Goal: Information Seeking & Learning: Find specific fact

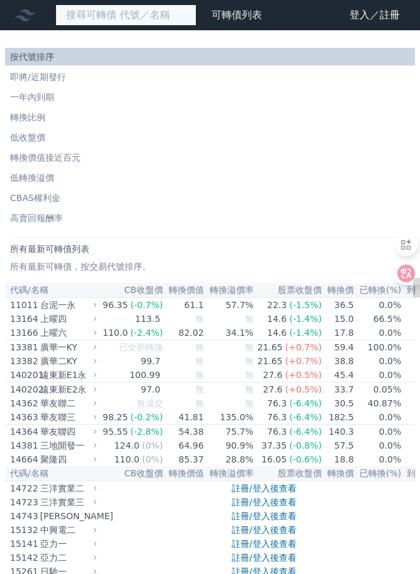
click at [106, 15] on input at bounding box center [125, 14] width 141 height 21
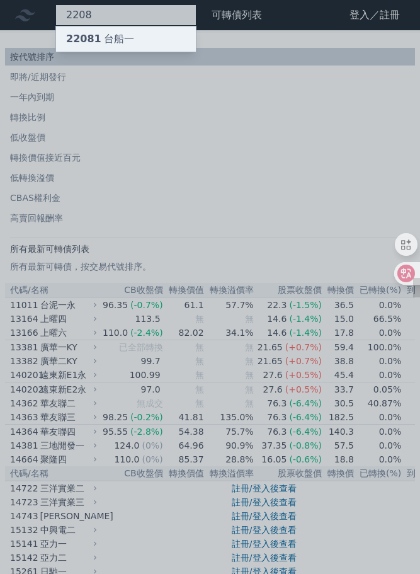
type input "2208"
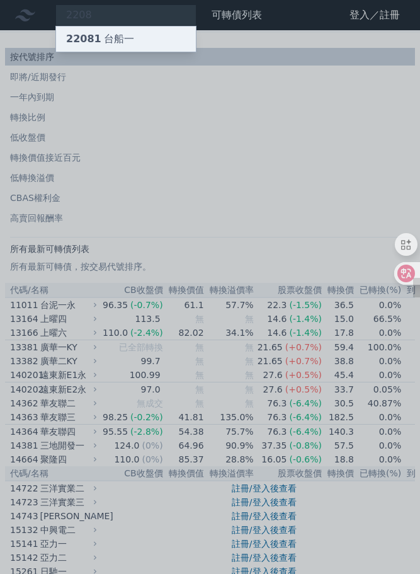
click at [109, 45] on div "22081 台船一" at bounding box center [100, 38] width 68 height 15
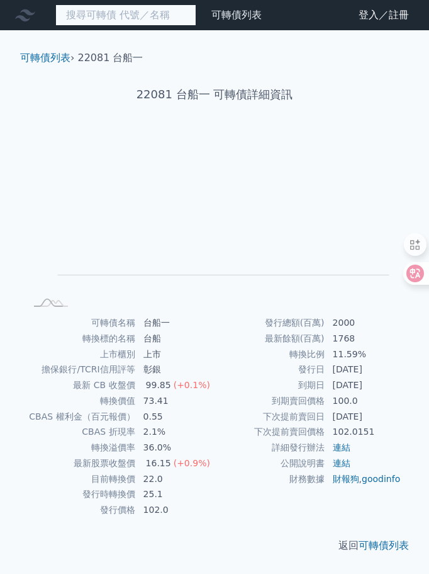
click at [145, 13] on input at bounding box center [125, 14] width 141 height 21
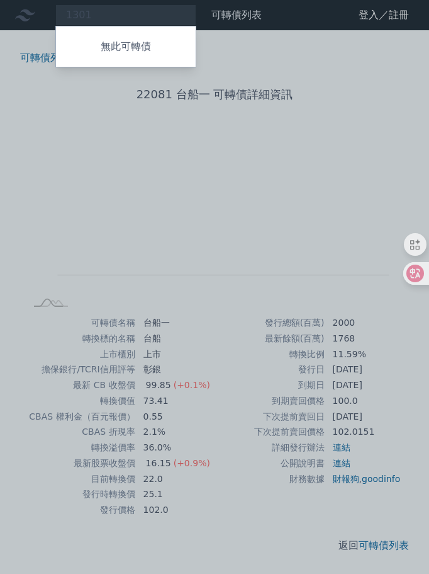
drag, startPoint x: 93, startPoint y: 8, endPoint x: 111, endPoint y: 13, distance: 18.3
click at [93, 8] on div at bounding box center [214, 287] width 429 height 574
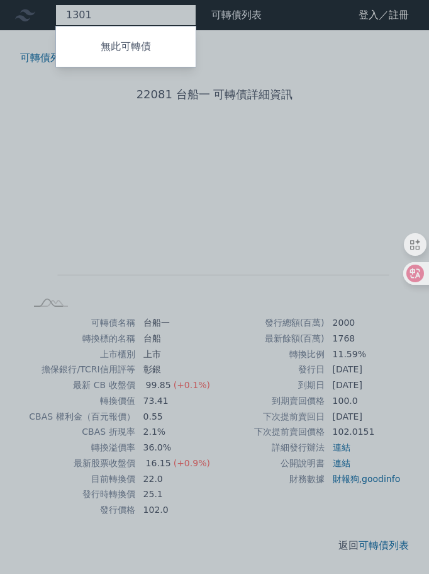
drag, startPoint x: 111, startPoint y: 13, endPoint x: 8, endPoint y: 8, distance: 103.4
click at [55, 14] on div "1301 無此可轉債" at bounding box center [125, 14] width 141 height 21
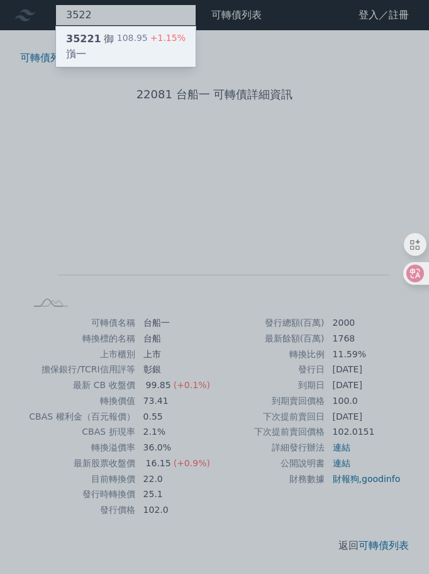
type input "3522"
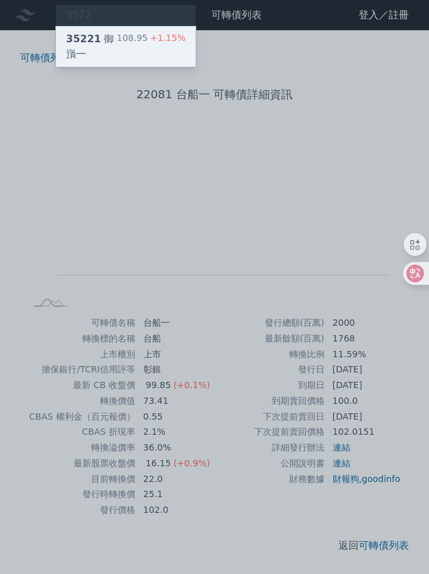
click at [128, 41] on div "108.95 +1.15%" at bounding box center [151, 46] width 69 height 30
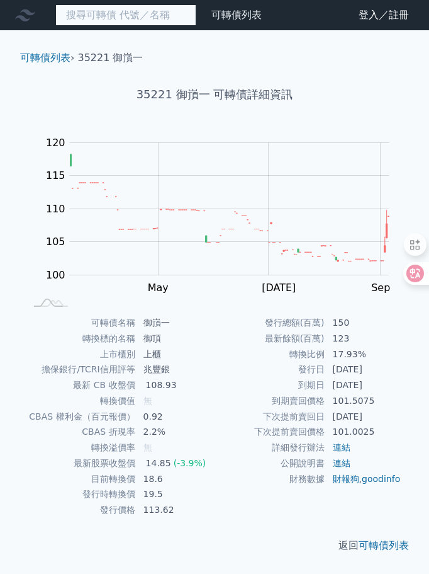
click at [86, 13] on input at bounding box center [125, 14] width 141 height 21
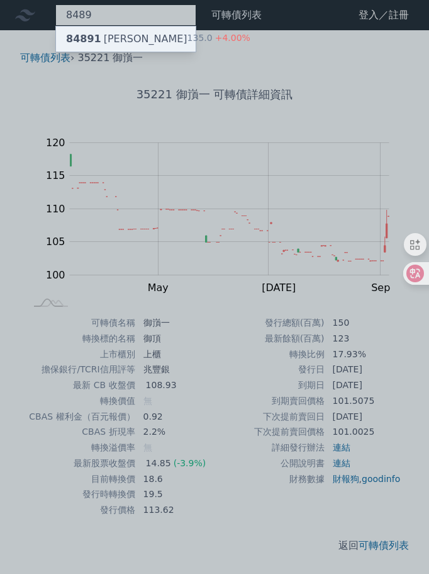
type input "8489"
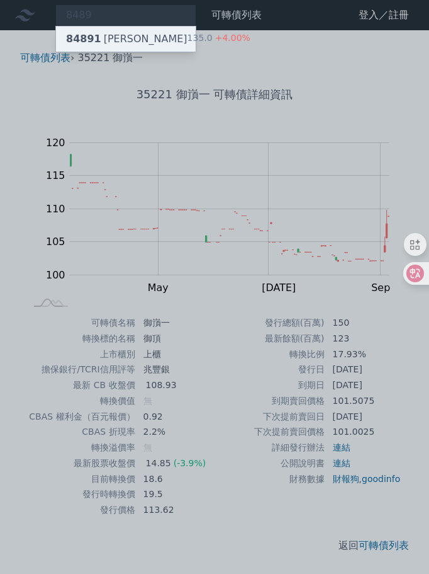
click at [101, 38] on div "84891 [PERSON_NAME]" at bounding box center [127, 38] width 122 height 15
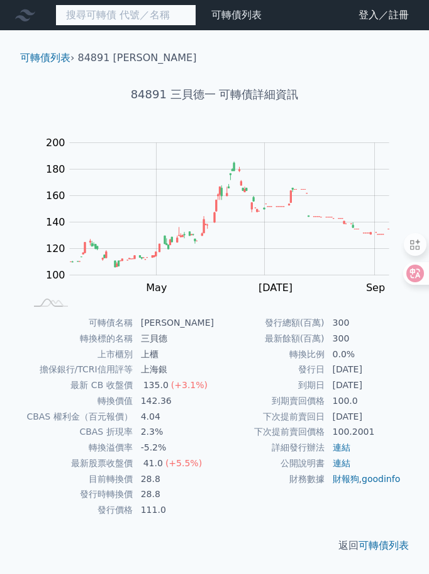
click at [117, 12] on input at bounding box center [125, 14] width 141 height 21
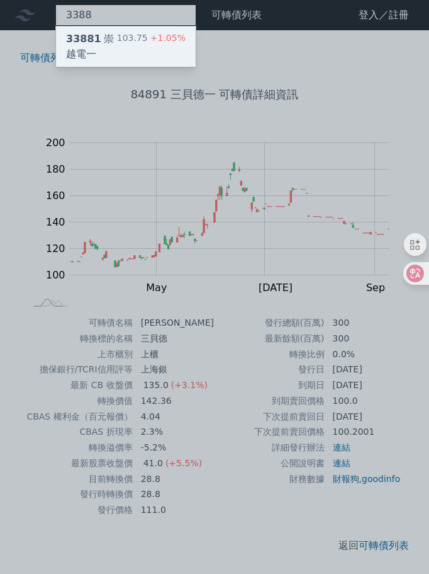
type input "3388"
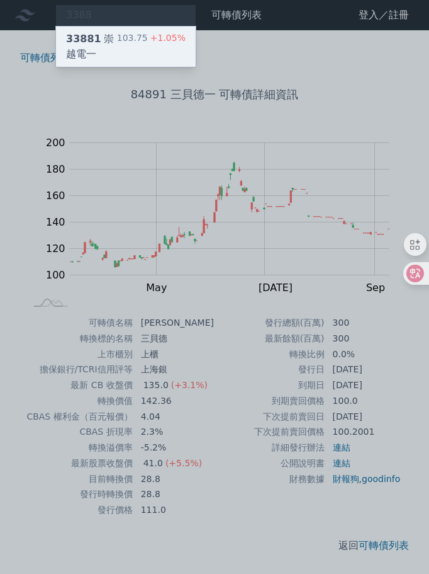
click at [126, 37] on div "103.75 +1.05%" at bounding box center [151, 46] width 69 height 30
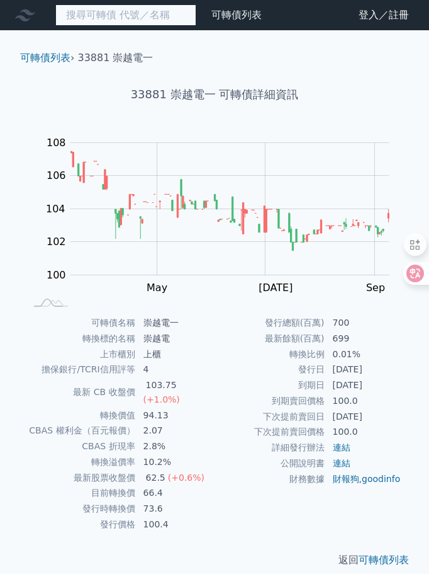
click at [79, 6] on input at bounding box center [125, 14] width 141 height 21
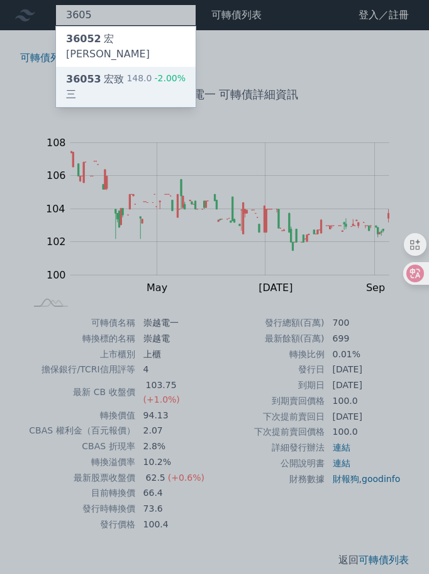
type input "3605"
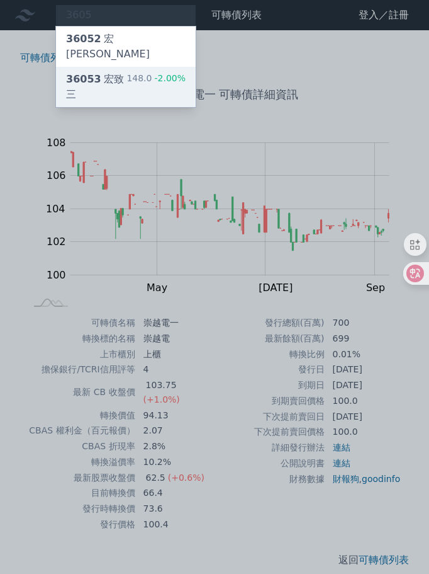
click at [118, 72] on div "36053 [PERSON_NAME]" at bounding box center [96, 87] width 60 height 30
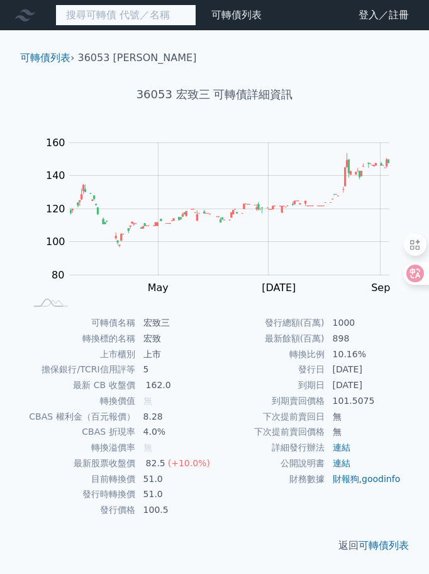
click at [117, 13] on input at bounding box center [125, 14] width 141 height 21
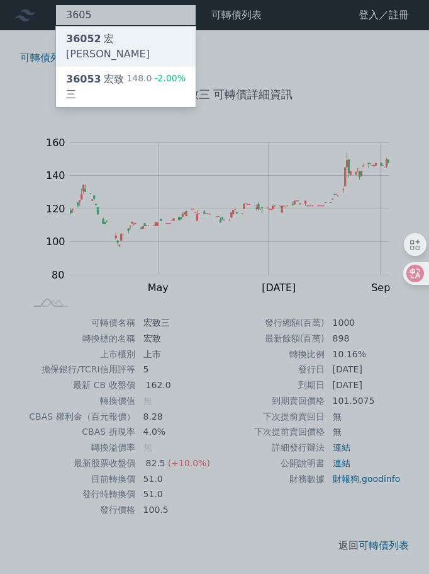
type input "3605"
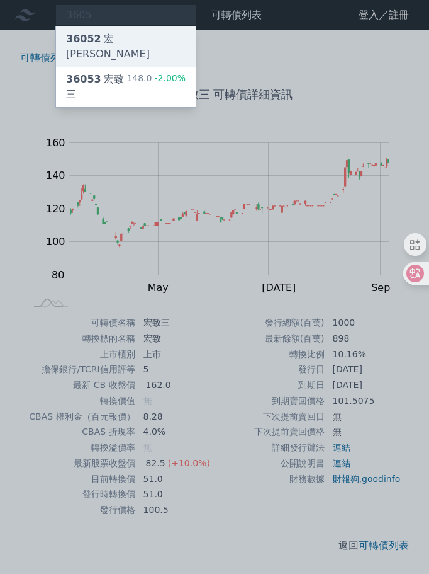
click at [128, 40] on div "36052 宏[PERSON_NAME]" at bounding box center [124, 46] width 117 height 30
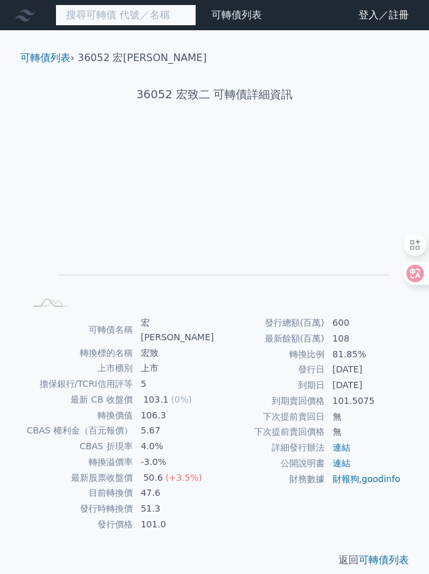
click at [139, 20] on input at bounding box center [125, 14] width 141 height 21
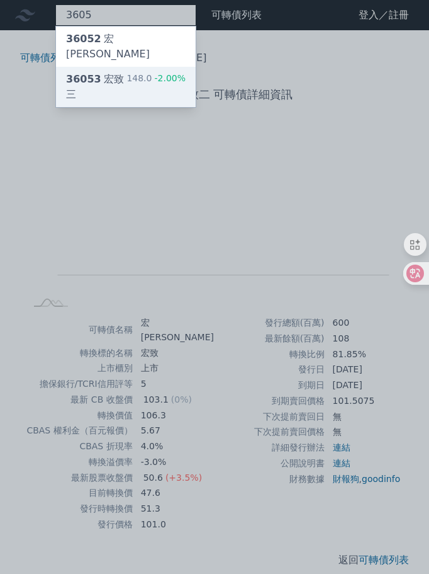
type input "3605"
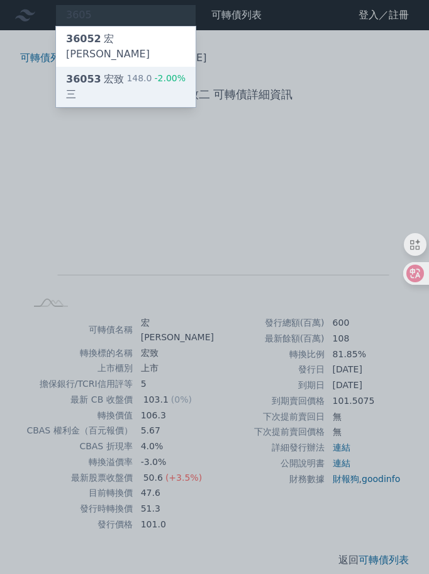
click at [131, 68] on div "36053 宏致三 148.0 -2.00%" at bounding box center [126, 87] width 140 height 40
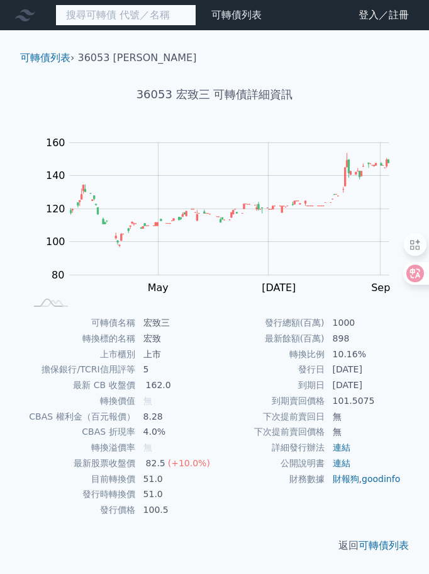
drag, startPoint x: 124, startPoint y: 19, endPoint x: 134, endPoint y: 11, distance: 13.0
click at [128, 14] on input at bounding box center [125, 14] width 141 height 21
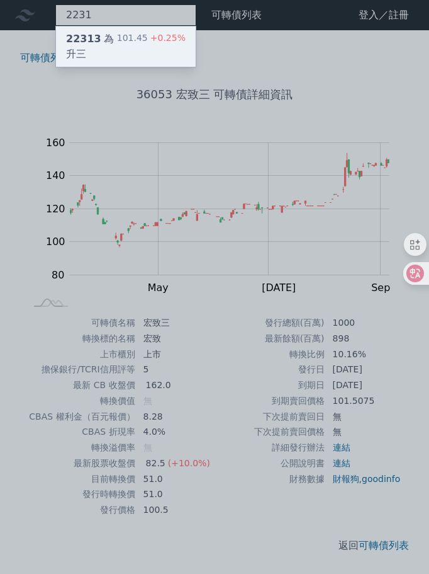
type input "2231"
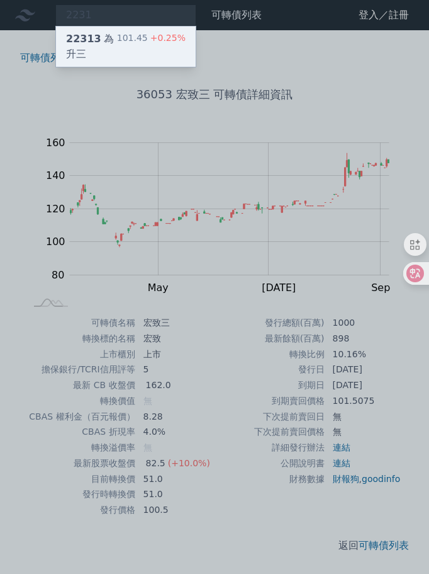
click at [111, 40] on div "22313 為升三" at bounding box center [91, 46] width 51 height 30
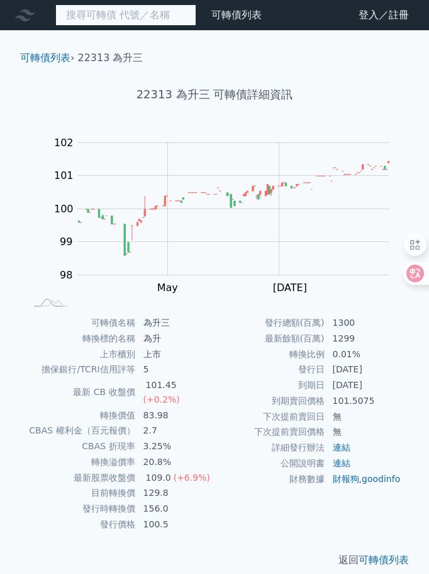
click at [127, 14] on input at bounding box center [125, 14] width 141 height 21
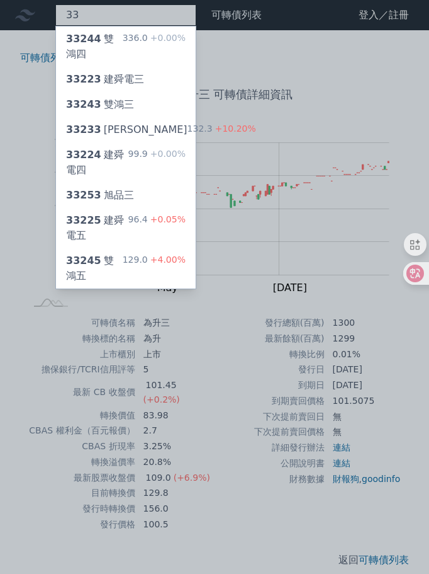
type input "3"
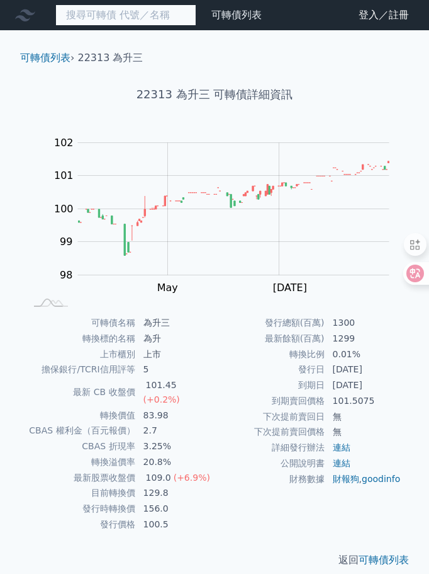
drag, startPoint x: 162, startPoint y: 16, endPoint x: 177, endPoint y: 14, distance: 14.7
click at [162, 16] on input at bounding box center [125, 14] width 141 height 21
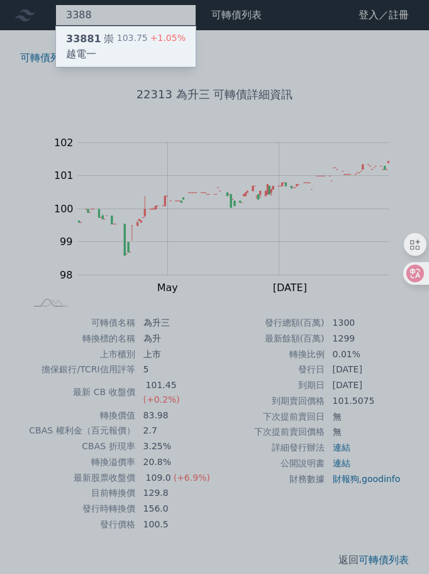
type input "3388"
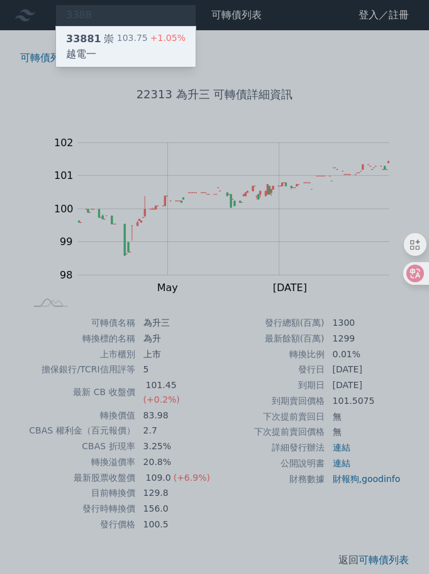
click at [131, 35] on div "103.75 +1.05%" at bounding box center [151, 46] width 69 height 30
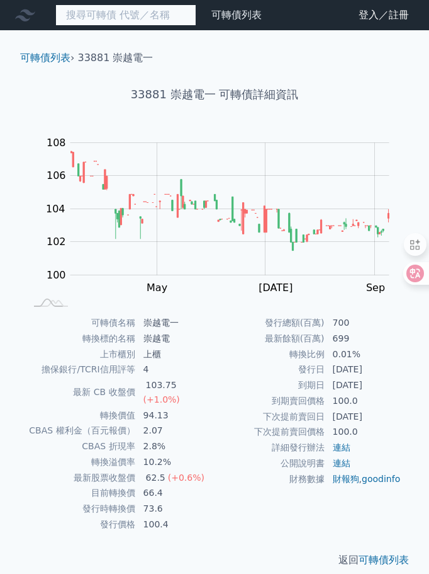
click at [80, 8] on input at bounding box center [125, 14] width 141 height 21
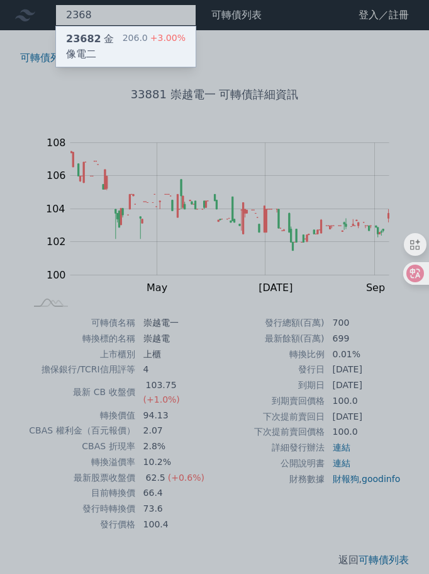
type input "2368"
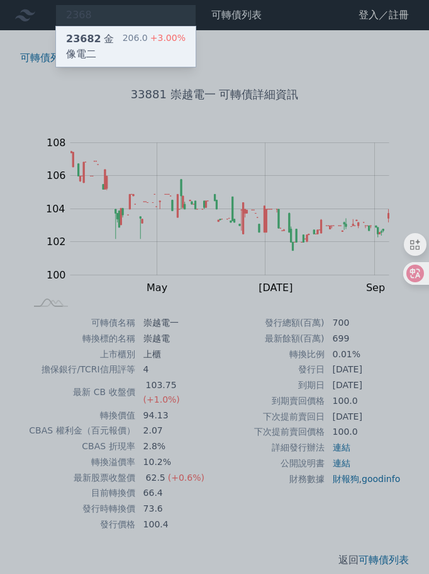
click at [94, 45] on span "23682" at bounding box center [83, 39] width 35 height 12
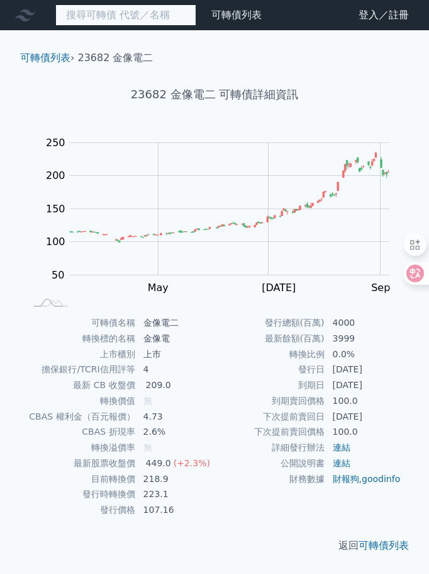
click at [96, 9] on input at bounding box center [125, 14] width 141 height 21
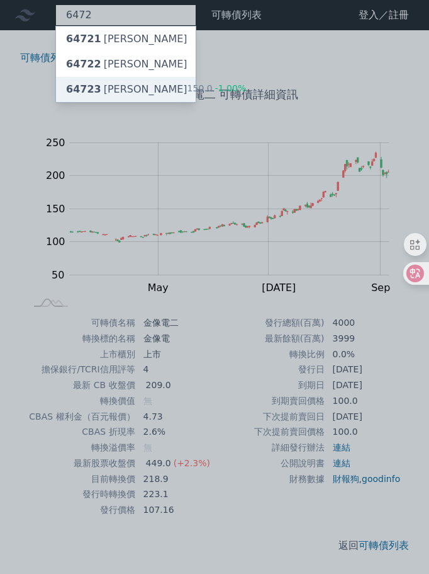
type input "6472"
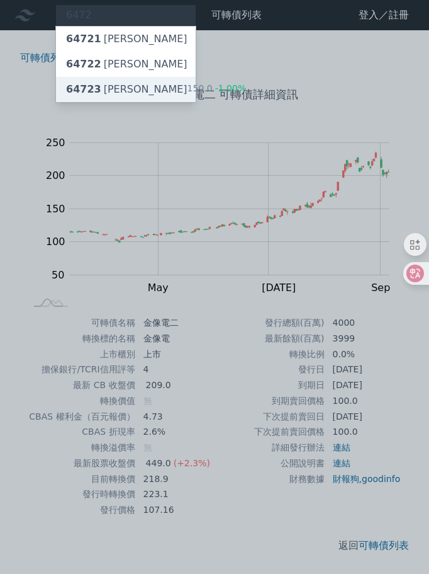
click at [114, 91] on div "64723 [PERSON_NAME]" at bounding box center [127, 89] width 122 height 15
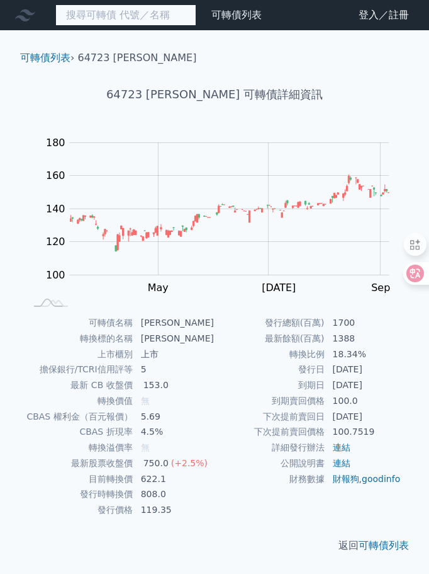
click at [135, 13] on input at bounding box center [125, 14] width 141 height 21
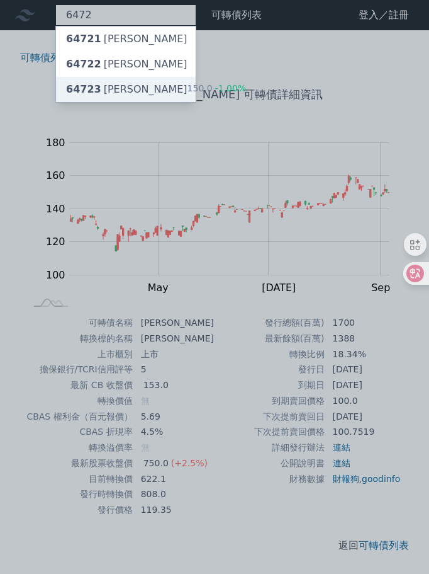
type input "6472"
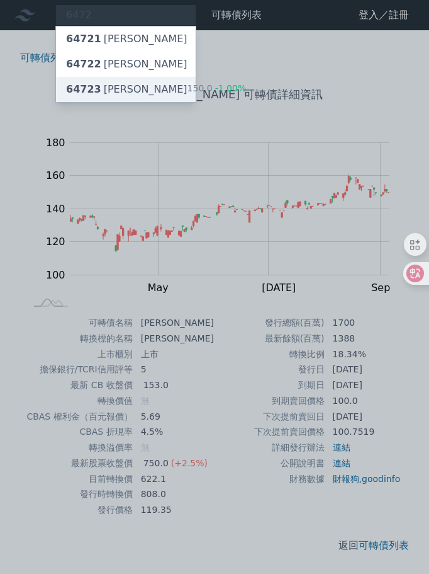
click at [130, 90] on div "64723 保瑞三 150.0 -1.00%" at bounding box center [126, 89] width 140 height 25
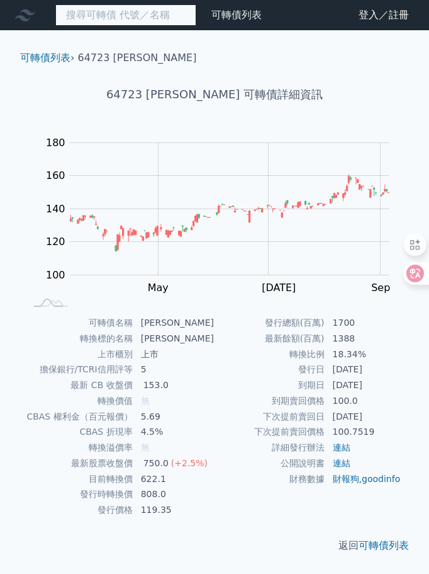
click at [107, 14] on input at bounding box center [125, 14] width 141 height 21
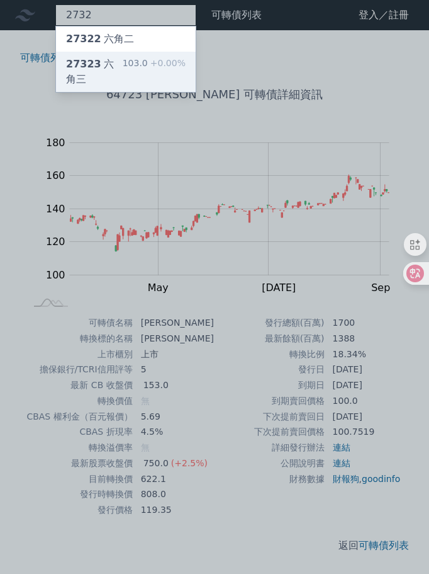
type input "2732"
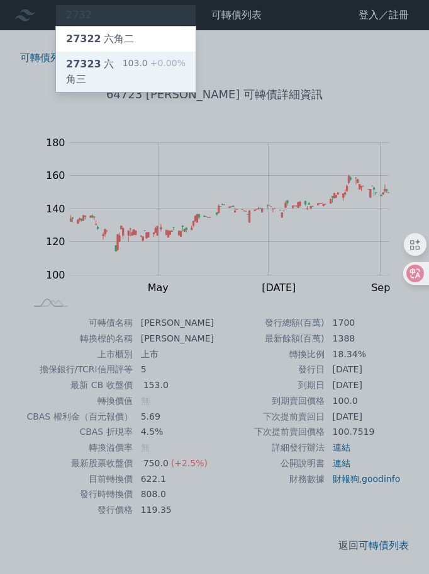
click at [140, 72] on div "27323 六角三 103.0 +0.00%" at bounding box center [126, 72] width 140 height 40
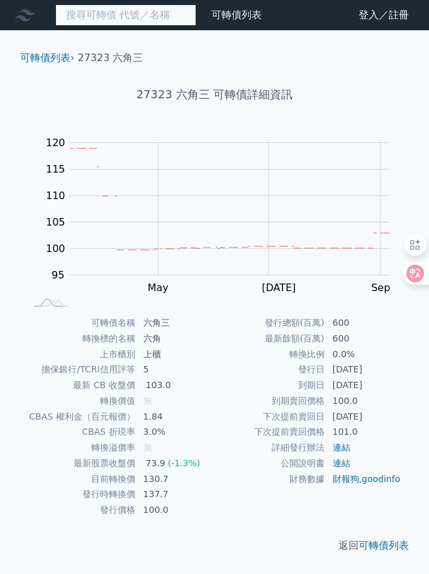
click at [102, 18] on input at bounding box center [125, 14] width 141 height 21
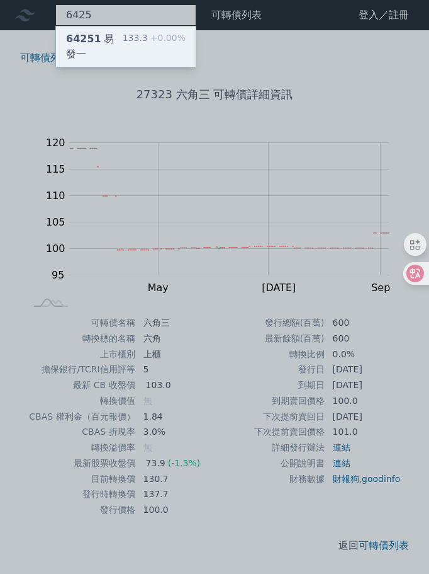
type input "6425"
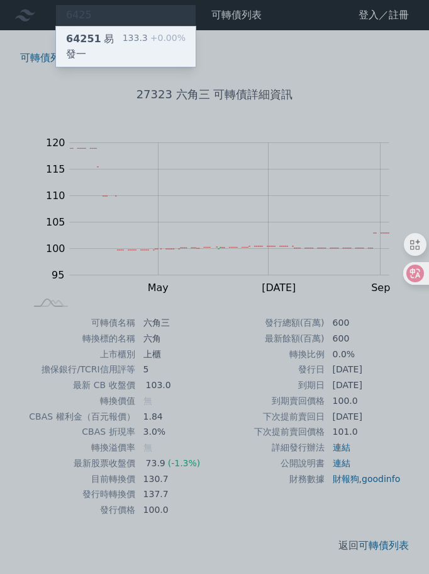
click at [132, 34] on div "133.3 +0.00%" at bounding box center [154, 46] width 63 height 30
